Goal: Transaction & Acquisition: Purchase product/service

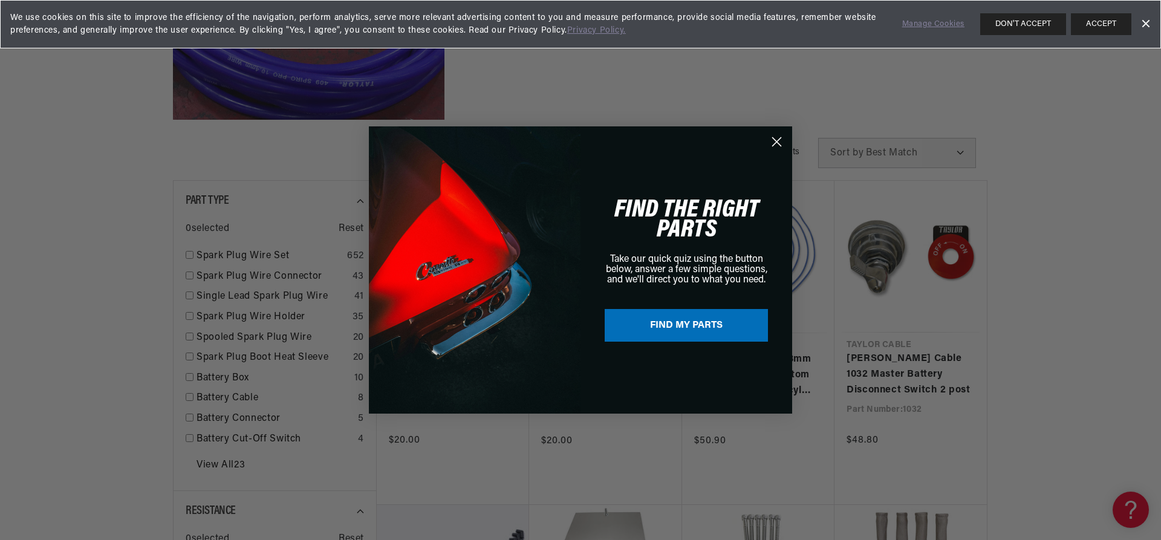
click at [775, 141] on icon "Close dialog" at bounding box center [777, 142] width 8 height 8
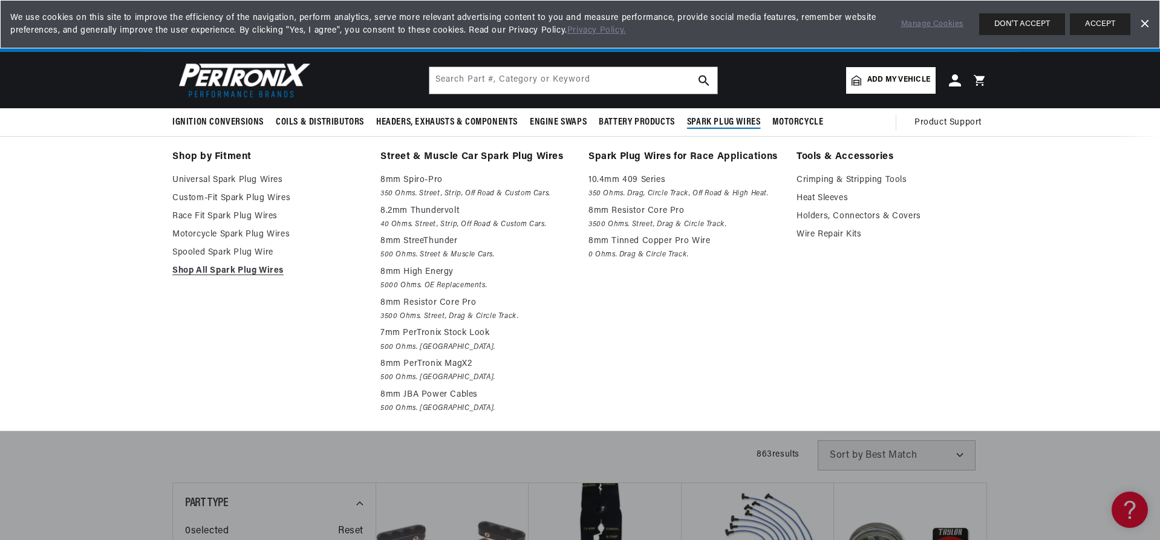
scroll to position [0, 755]
click at [633, 178] on p "10.4mm 409 Series" at bounding box center [684, 180] width 191 height 15
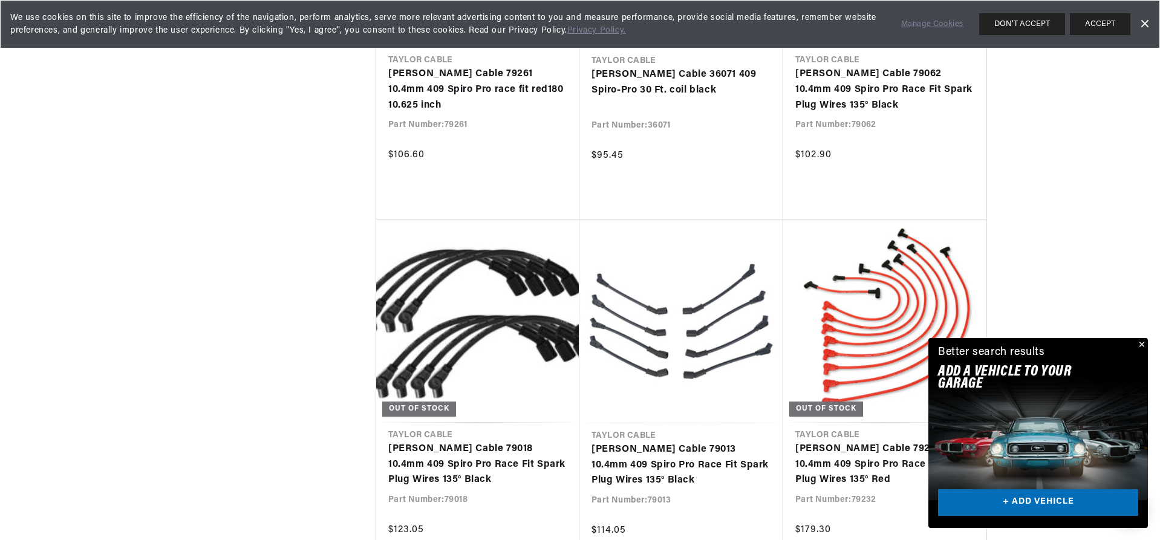
scroll to position [1415, 0]
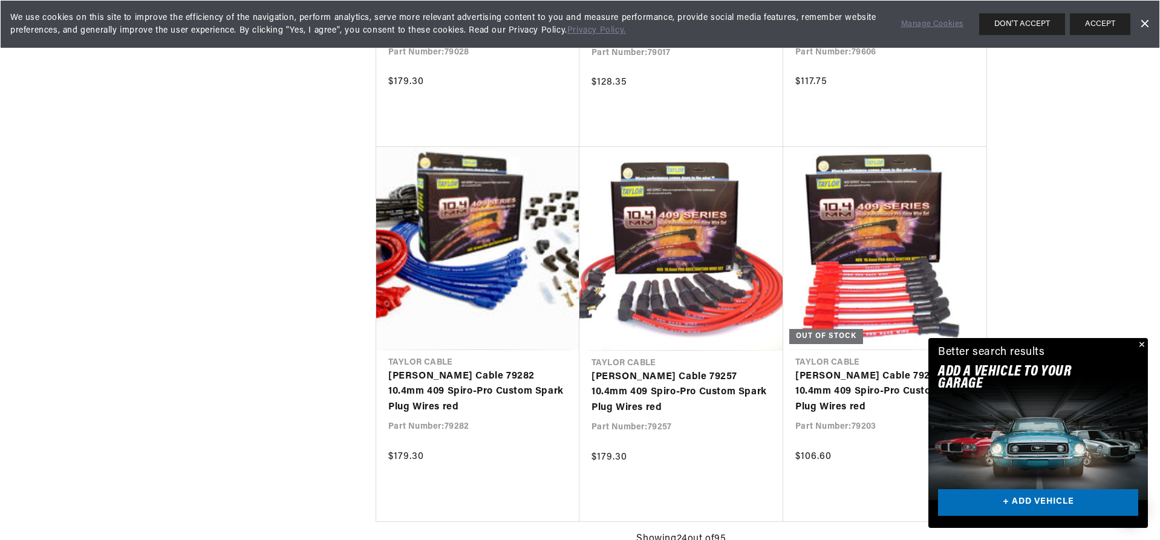
scroll to position [0, 1511]
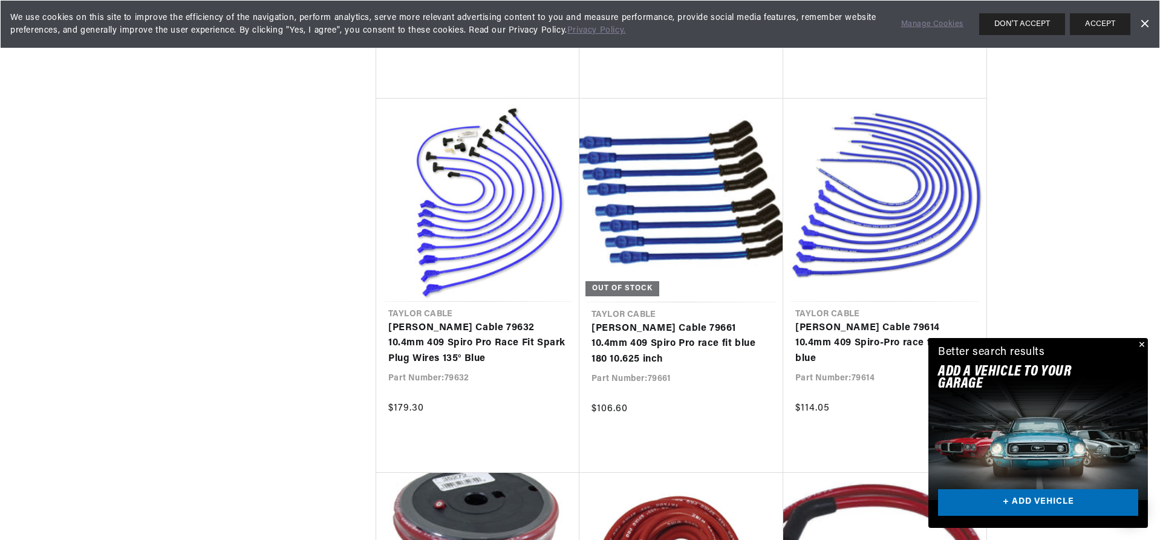
click at [1142, 343] on button "Close" at bounding box center [1140, 345] width 15 height 15
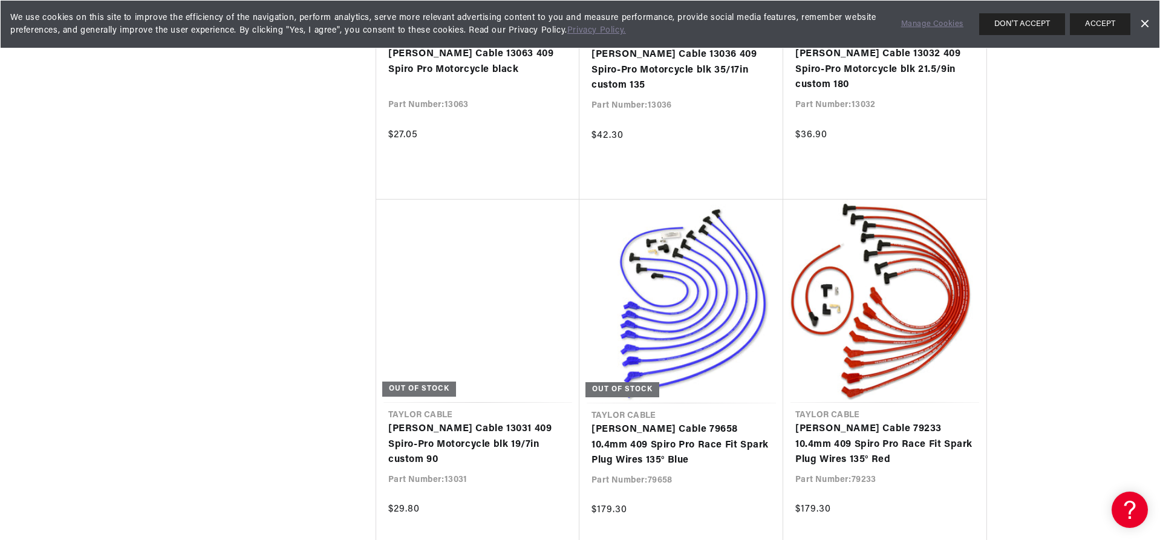
scroll to position [4294, 0]
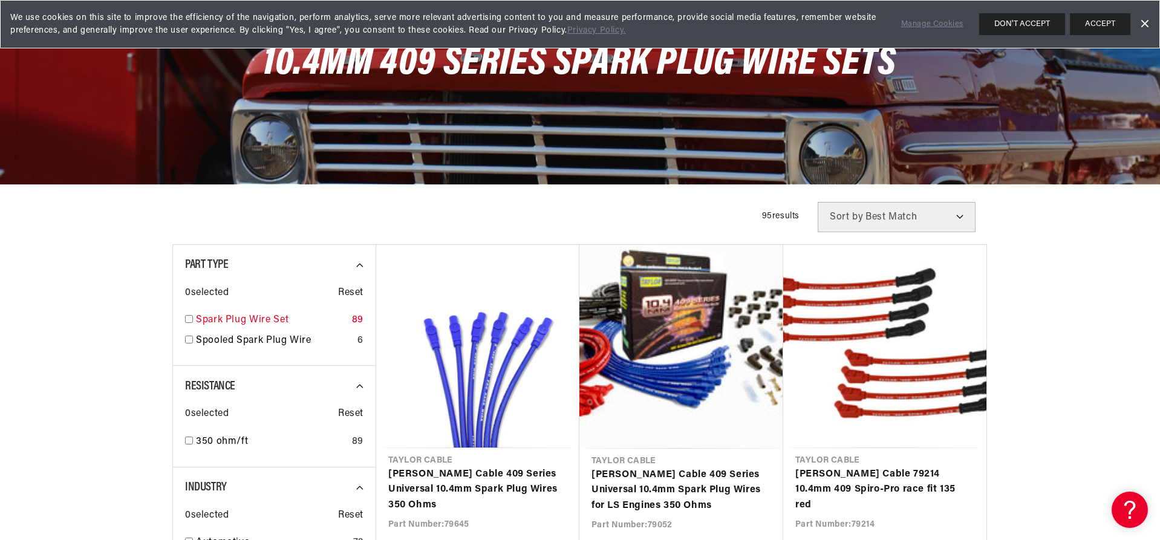
click at [188, 319] on input "checkbox" at bounding box center [189, 319] width 8 height 8
checkbox input "true"
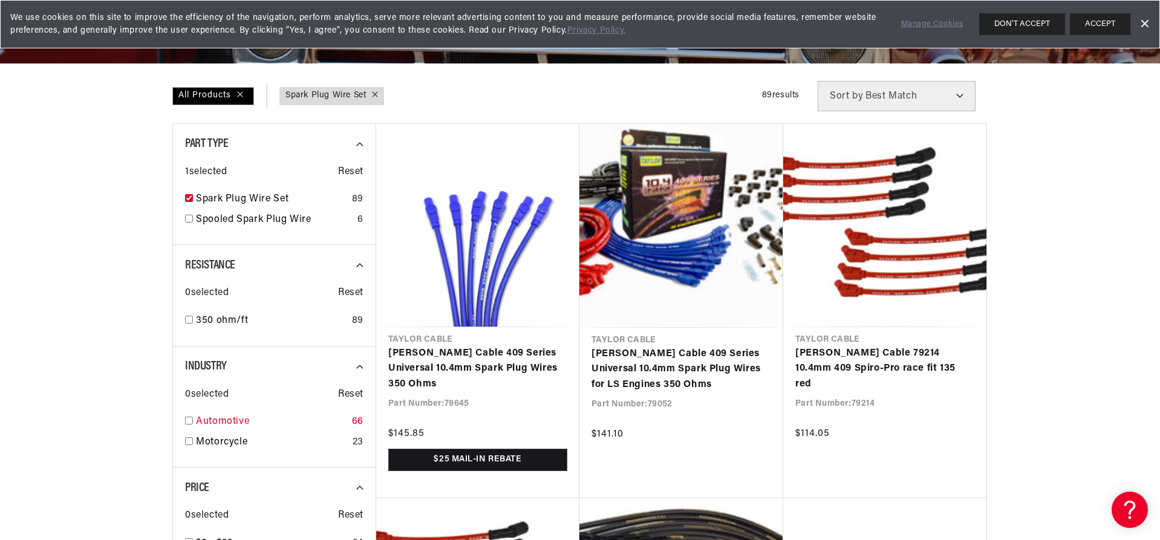
click at [188, 421] on input "checkbox" at bounding box center [189, 421] width 8 height 8
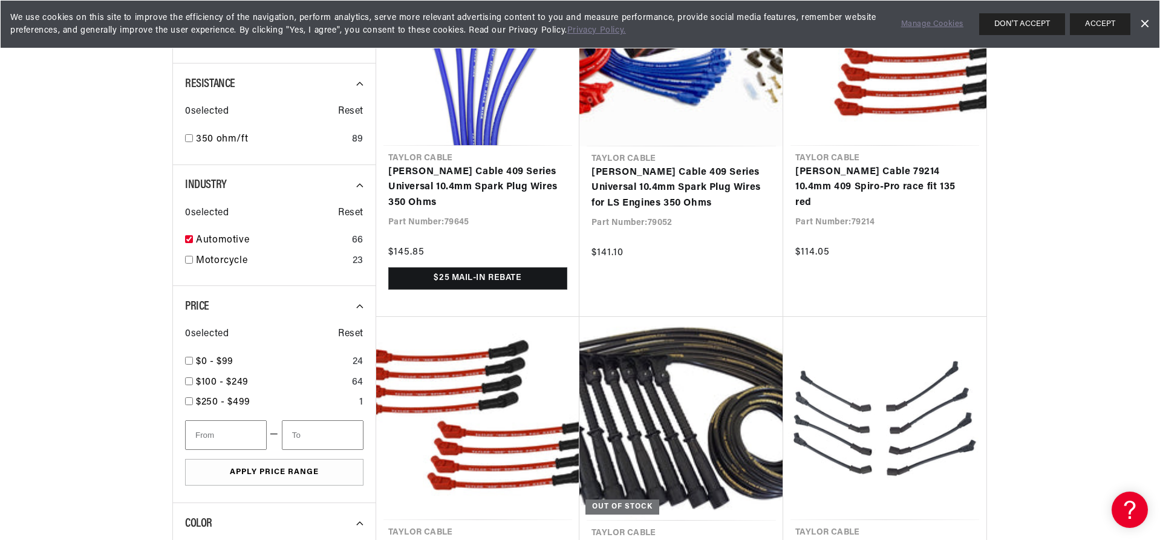
checkbox input "true"
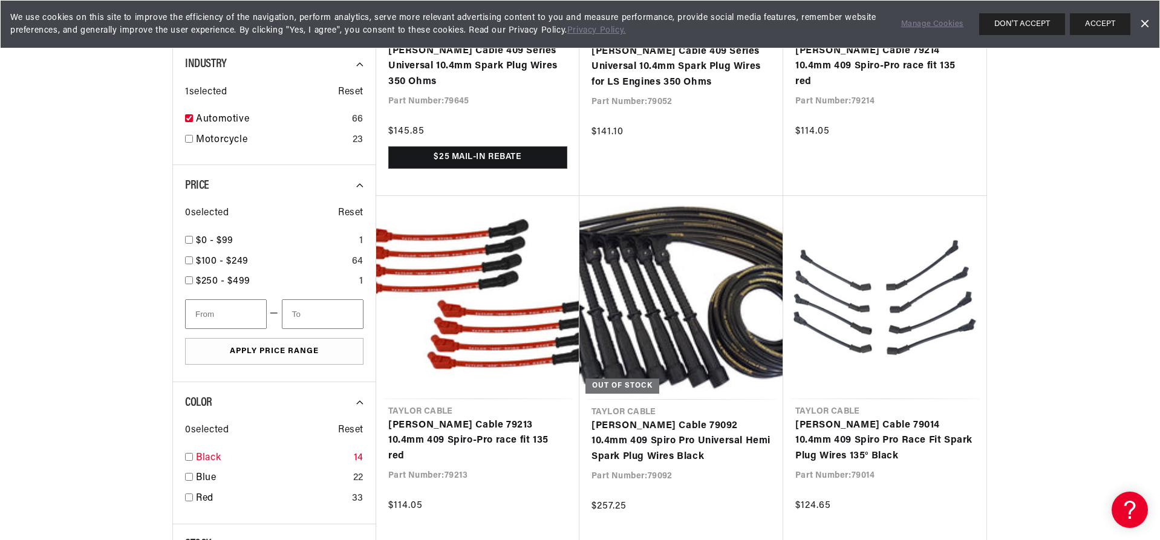
click at [188, 455] on input "checkbox" at bounding box center [189, 457] width 8 height 8
checkbox input "true"
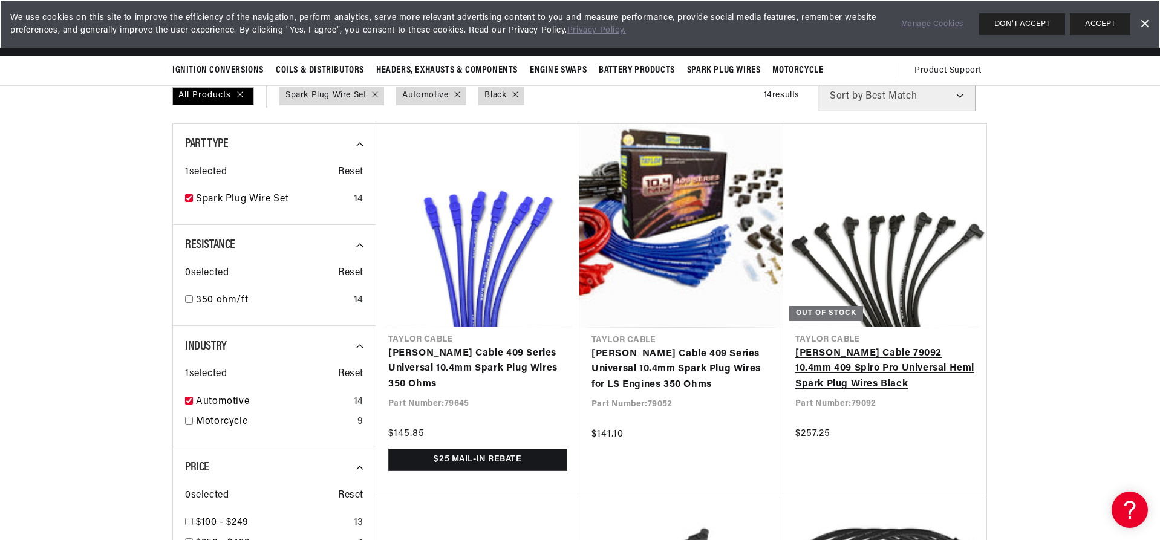
click at [885, 364] on link "Taylor Cable 79092 10.4mm 409 Spiro Pro Universal Hemi Spark Plug Wires Black" at bounding box center [884, 369] width 179 height 47
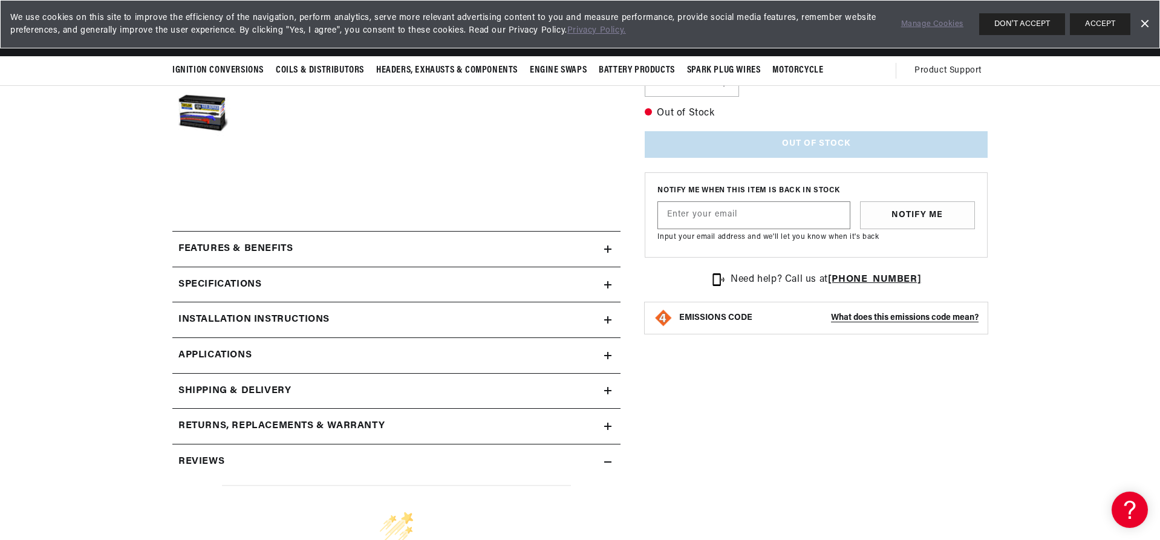
scroll to position [0, 755]
